Goal: Transaction & Acquisition: Subscribe to service/newsletter

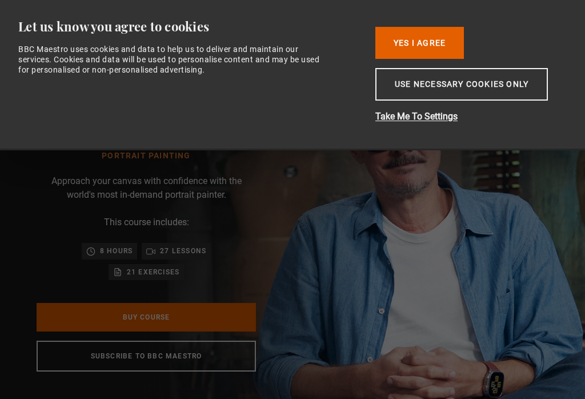
click at [426, 44] on button "Yes I Agree" at bounding box center [419, 43] width 89 height 32
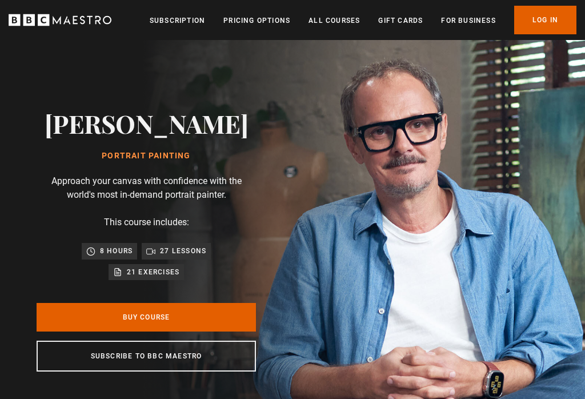
scroll to position [0, 149]
click at [206, 349] on link "Subscribe to BBC Maestro" at bounding box center [146, 355] width 219 height 31
click at [210, 316] on link "Buy Course" at bounding box center [146, 317] width 219 height 29
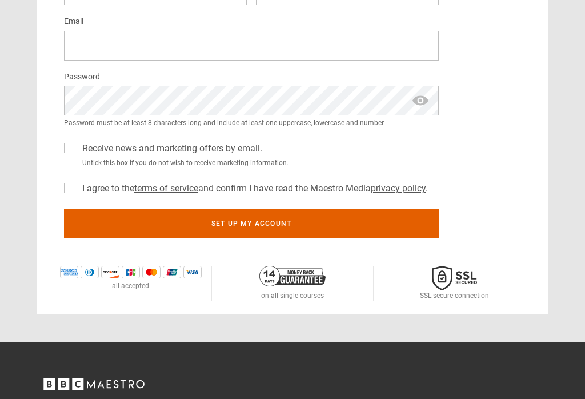
scroll to position [470, 0]
